Goal: Task Accomplishment & Management: Use online tool/utility

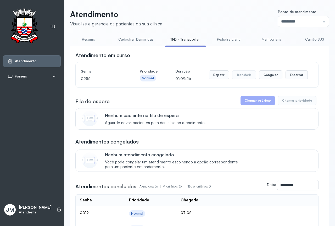
click at [306, 39] on link "Cartão SUS" at bounding box center [314, 39] width 37 height 9
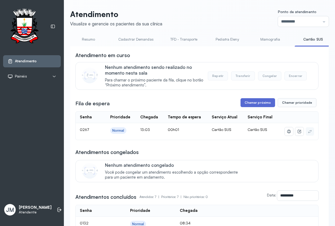
click at [253, 103] on button "Chamar próximo" at bounding box center [258, 102] width 35 height 9
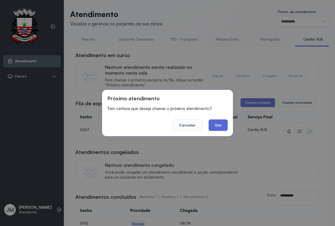
click at [220, 125] on button "Sim" at bounding box center [218, 126] width 19 height 12
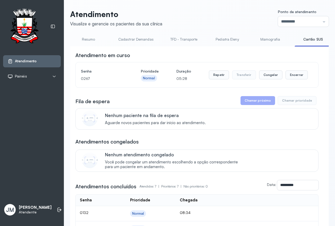
click at [85, 38] on link "Resumo" at bounding box center [88, 39] width 37 height 9
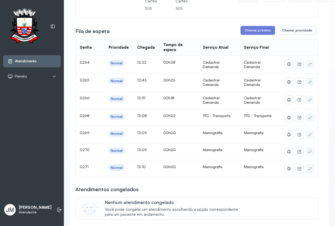
scroll to position [26, 0]
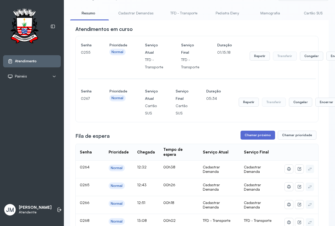
click at [260, 134] on button "Chamar próximo" at bounding box center [258, 135] width 35 height 9
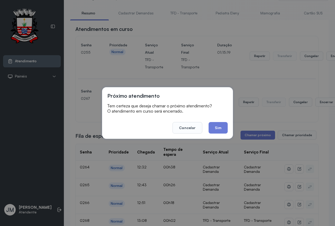
click at [220, 127] on button "Sim" at bounding box center [218, 128] width 19 height 12
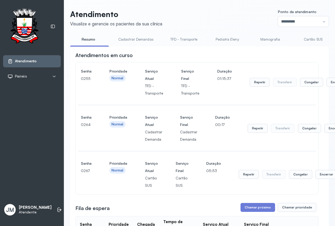
click at [209, 96] on div "Senha [SECURITY_DATA] Prioridade Normal Serviço Atual TFD - Transporte Serviço …" at bounding box center [197, 82] width 232 height 29
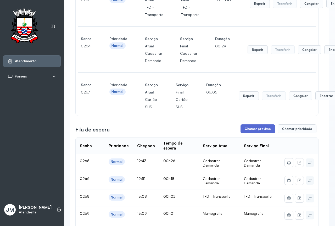
click at [254, 128] on button "Chamar próximo" at bounding box center [258, 128] width 35 height 9
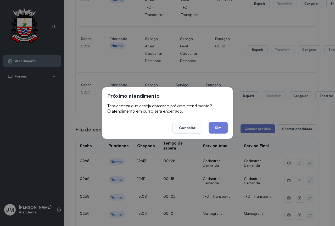
drag, startPoint x: 212, startPoint y: 128, endPoint x: 216, endPoint y: 124, distance: 5.6
click at [212, 127] on button "Sim" at bounding box center [218, 128] width 19 height 12
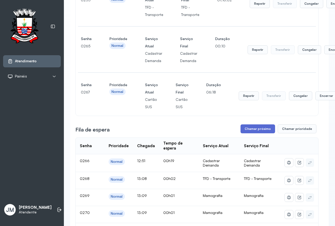
scroll to position [105, 0]
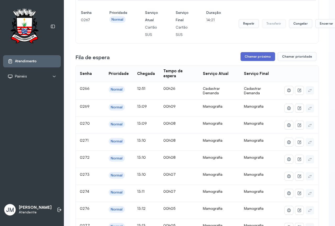
click at [258, 57] on button "Chamar próximo" at bounding box center [258, 56] width 35 height 9
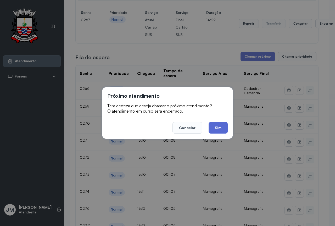
click at [220, 126] on button "Sim" at bounding box center [218, 128] width 19 height 12
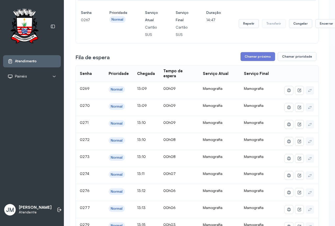
scroll to position [0, 0]
